Goal: Task Accomplishment & Management: Use online tool/utility

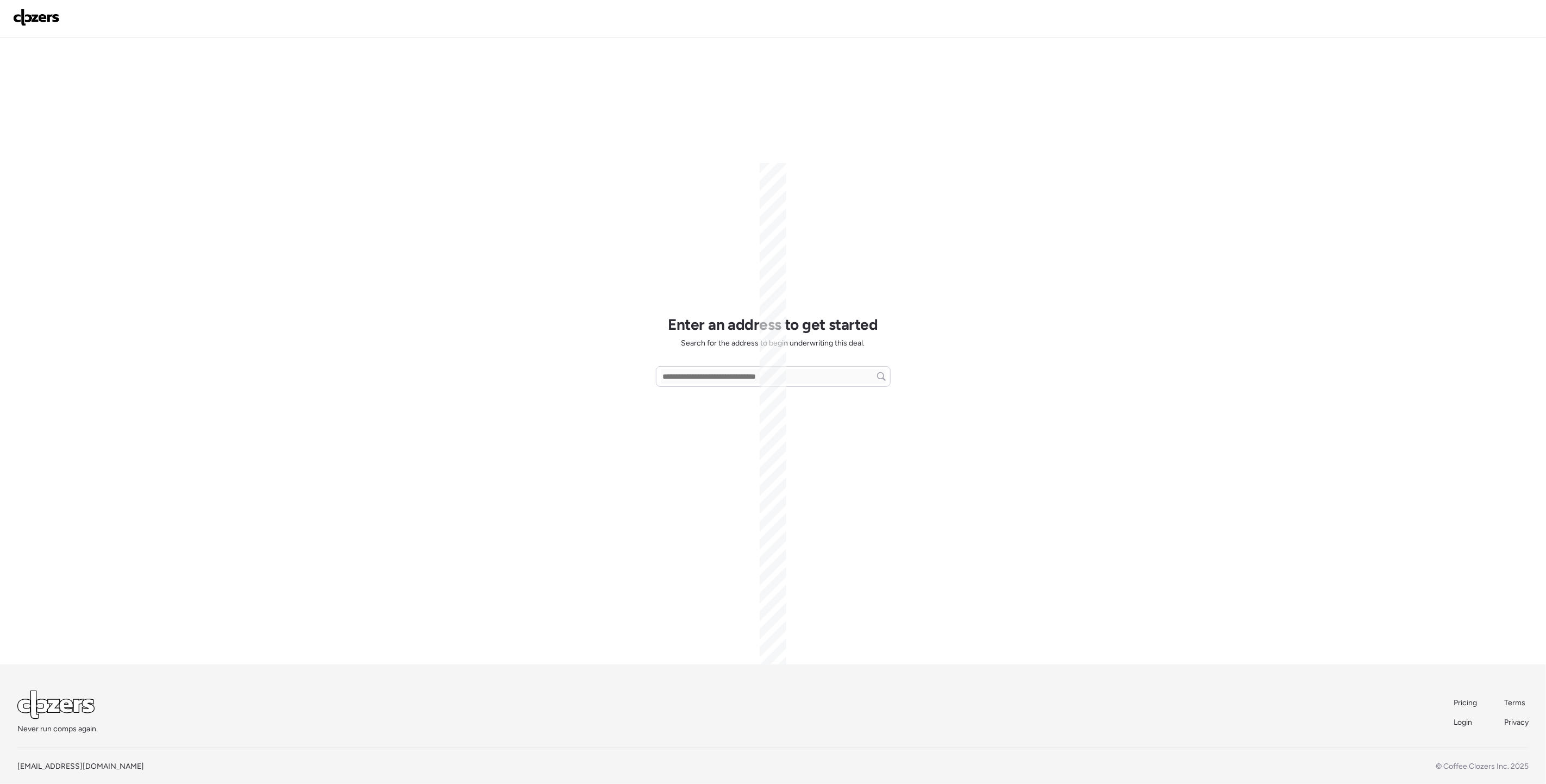
click at [701, 391] on div "Enter an address to get started Search for the address to begin underwriting th…" at bounding box center [773, 350] width 235 height 627
click at [701, 384] on input "text" at bounding box center [773, 379] width 225 height 15
click at [706, 400] on span "[STREET_ADDRESS]" at bounding box center [695, 400] width 70 height 11
type input "**********"
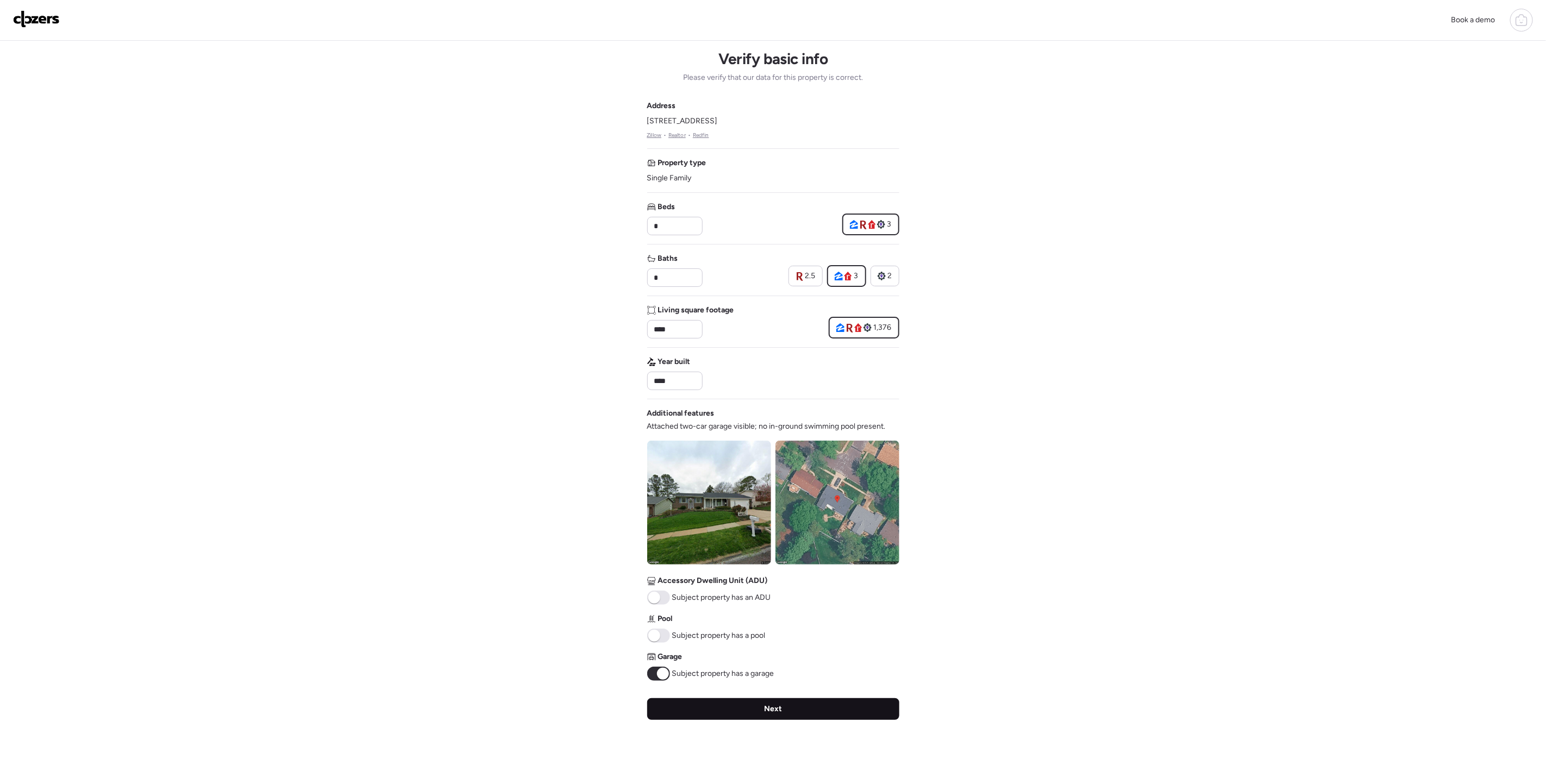
click at [742, 719] on div "Next" at bounding box center [773, 709] width 252 height 22
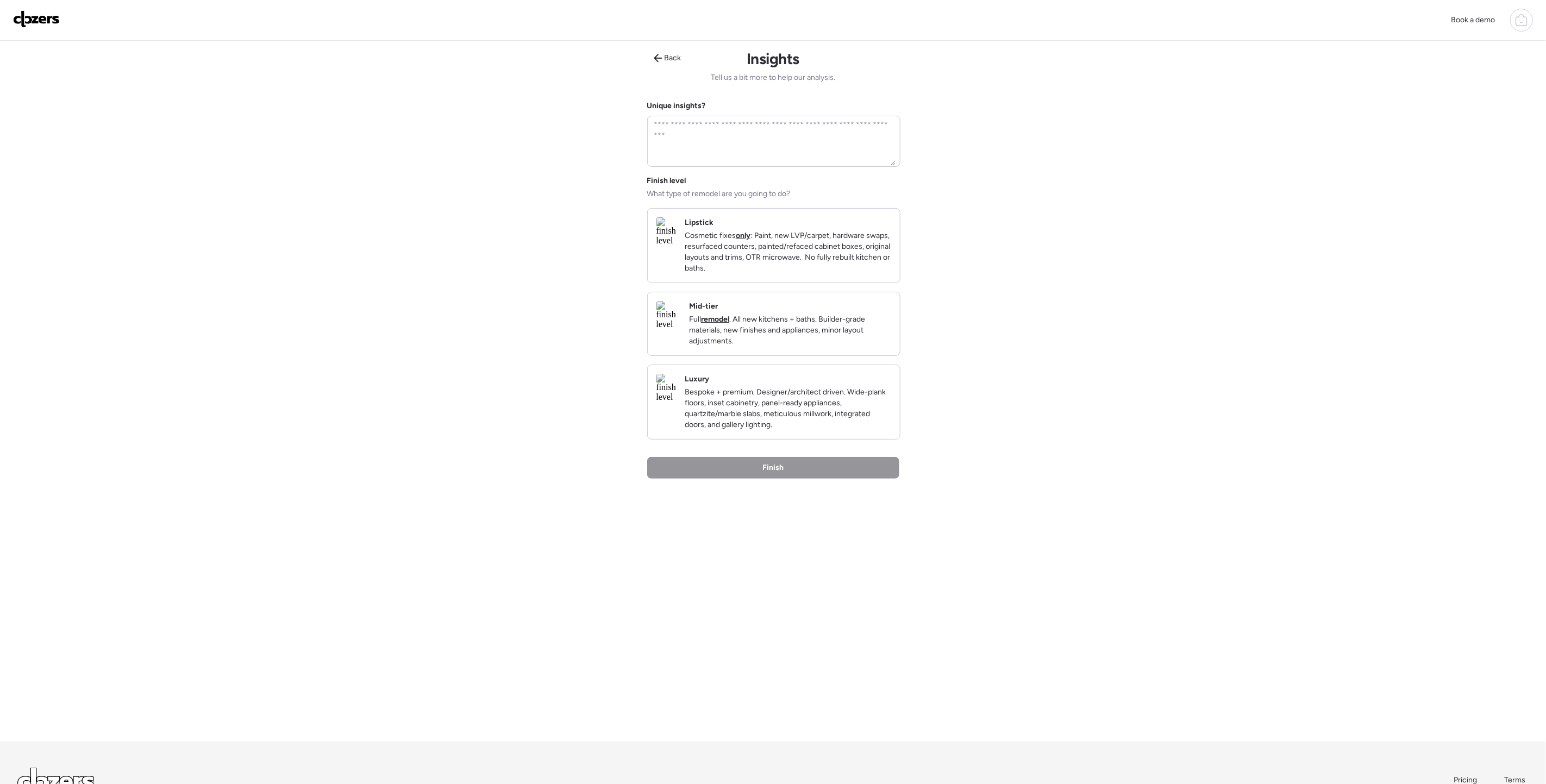
click at [782, 409] on p "Bespoke + premium. Designer/architect driven. Wide-plank floors, inset cabinetr…" at bounding box center [788, 408] width 207 height 43
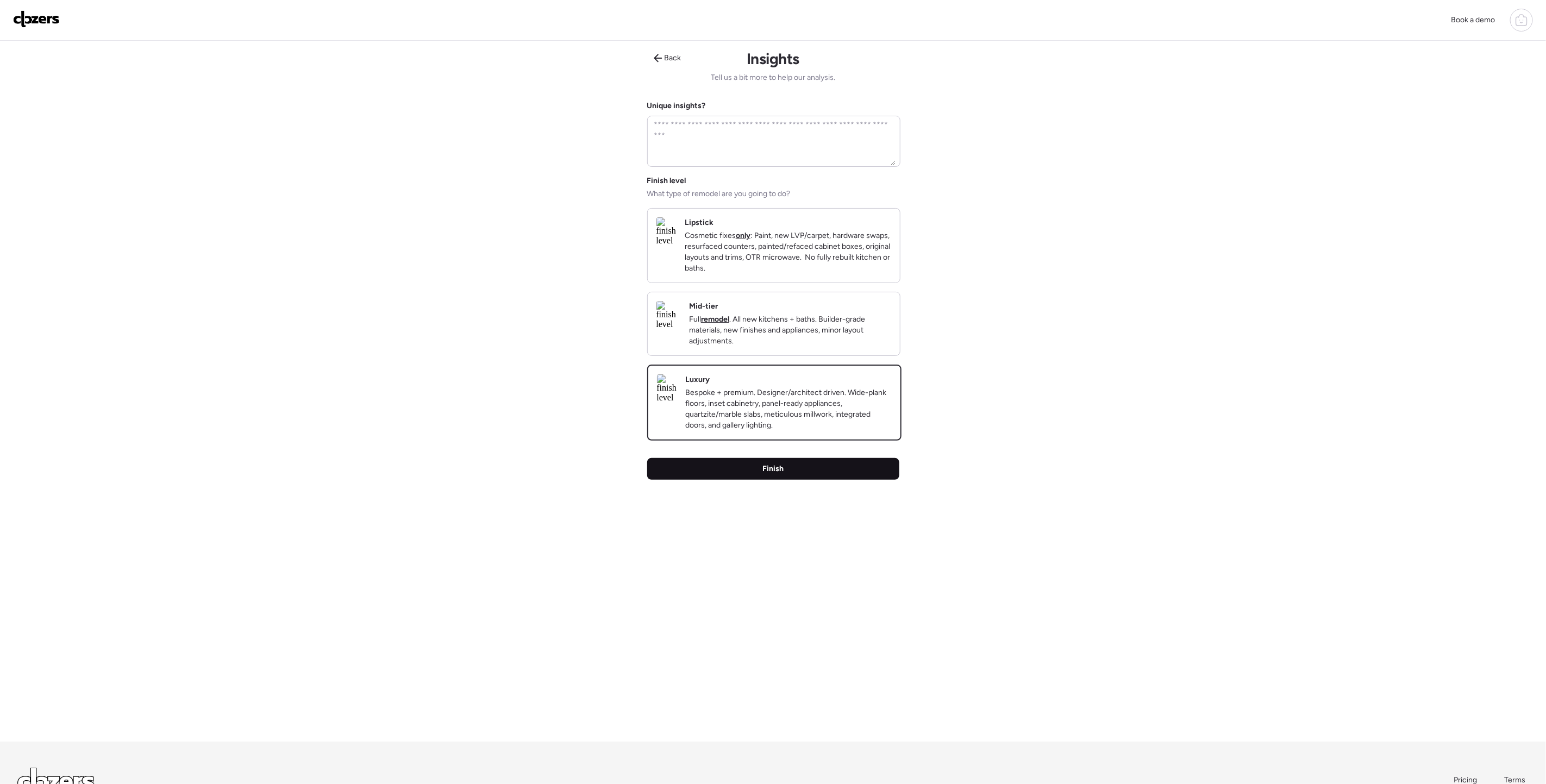
click at [821, 480] on div "Finish" at bounding box center [773, 469] width 252 height 22
